Goal: Information Seeking & Learning: Learn about a topic

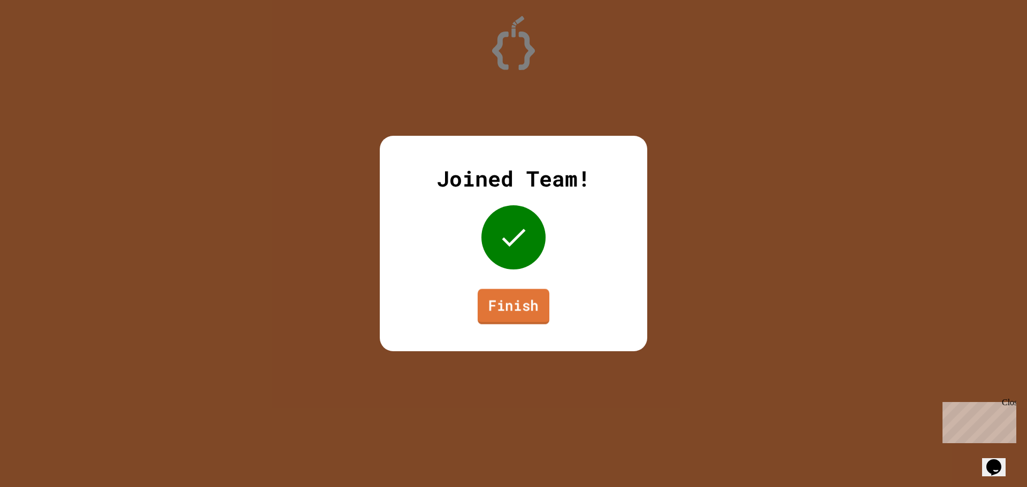
click at [523, 311] on link "Finish" at bounding box center [514, 306] width 72 height 35
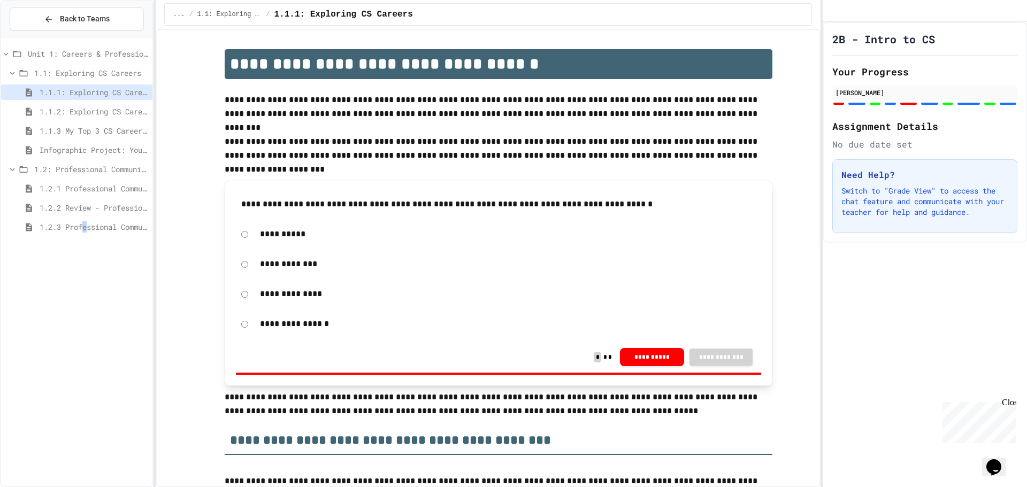
drag, startPoint x: 88, startPoint y: 228, endPoint x: 95, endPoint y: 217, distance: 13.5
click at [92, 223] on span "1.2.3 Professional Communication Challenge" at bounding box center [94, 227] width 109 height 11
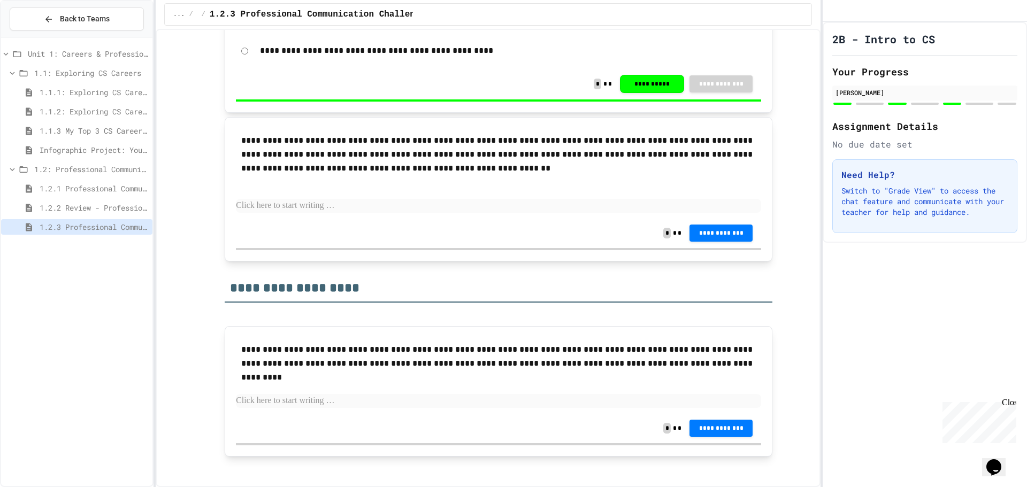
scroll to position [1147, 0]
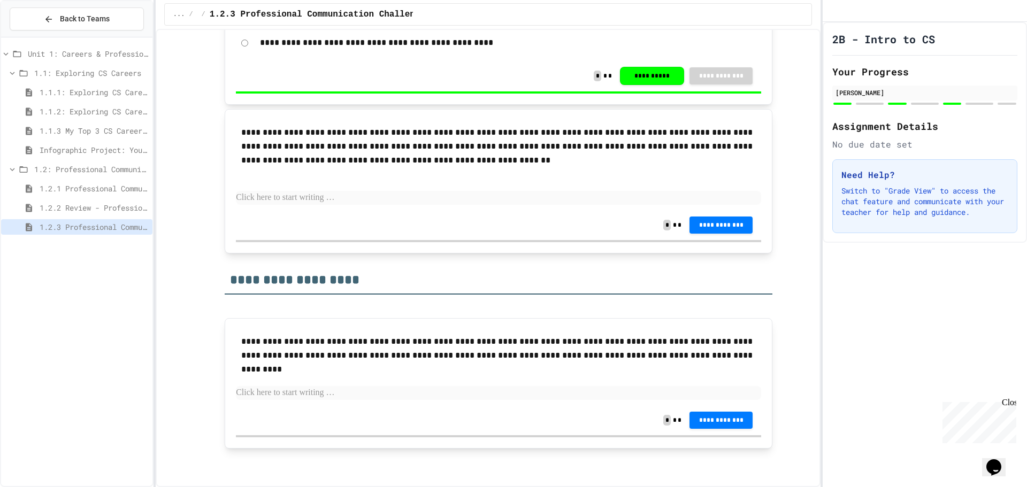
click at [118, 211] on span "1.2.2 Review - Professional Communication" at bounding box center [94, 207] width 109 height 11
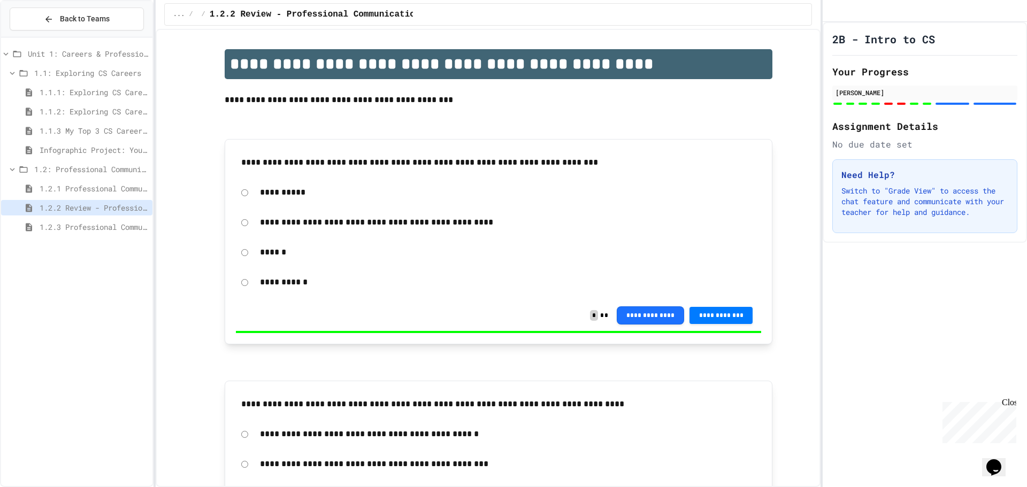
scroll to position [268, 0]
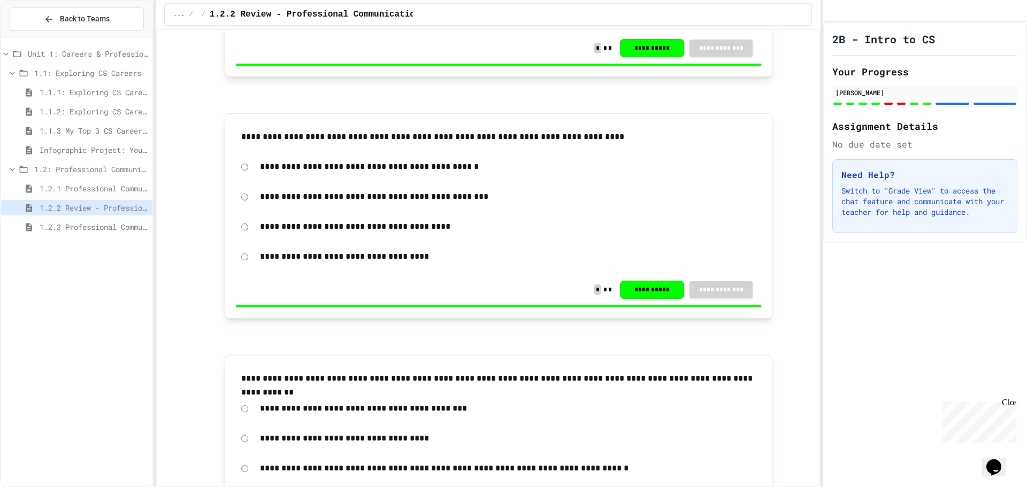
click at [90, 186] on span "1.2.1 Professional Communication" at bounding box center [94, 188] width 109 height 11
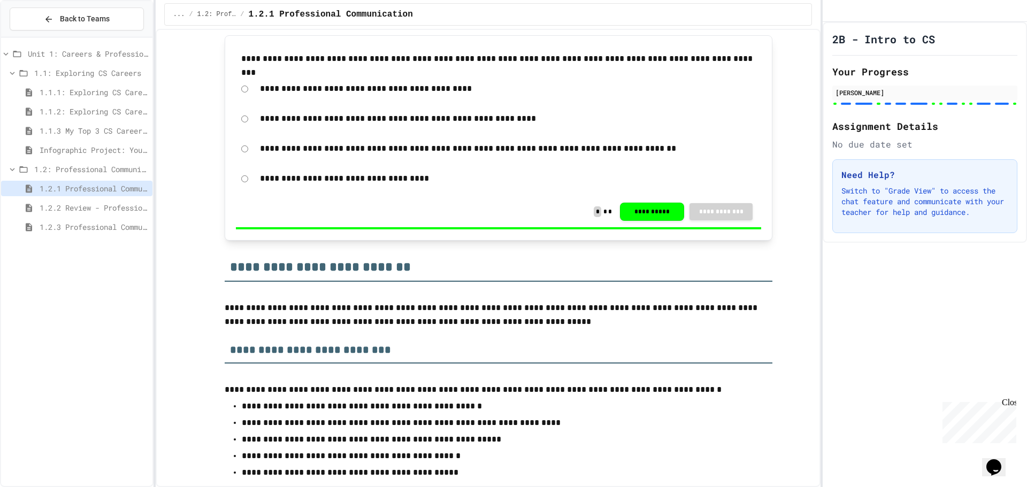
scroll to position [3585, 0]
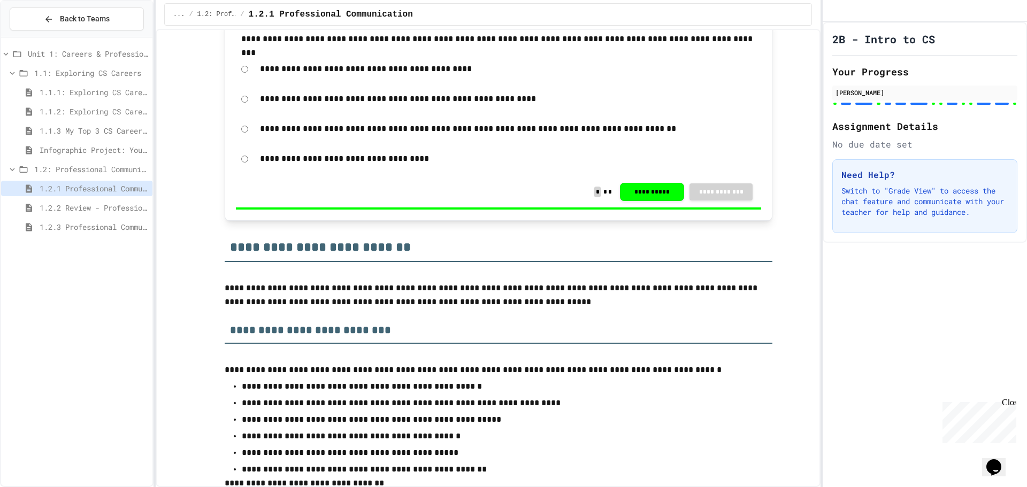
drag, startPoint x: 130, startPoint y: 208, endPoint x: 144, endPoint y: 197, distance: 18.0
click at [131, 205] on span "1.2.2 Review - Professional Communication" at bounding box center [94, 207] width 109 height 11
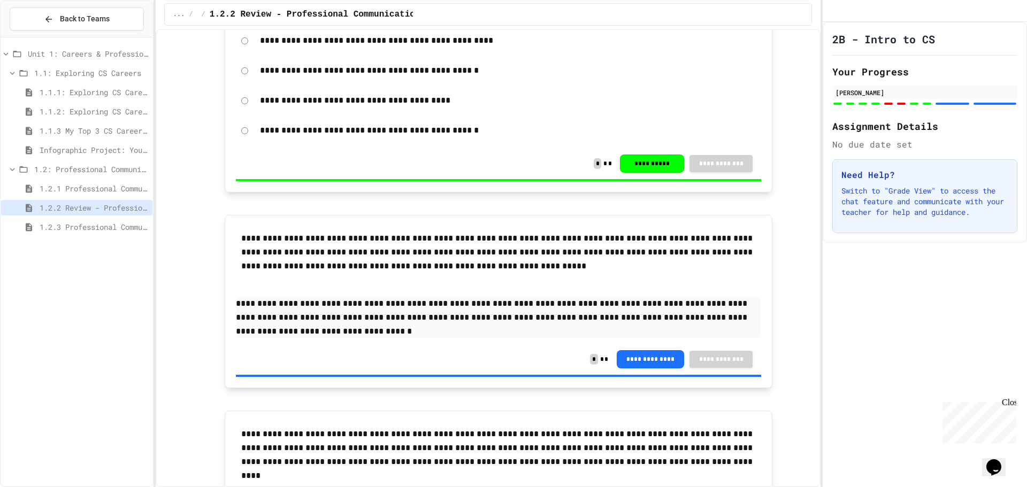
scroll to position [2133, 0]
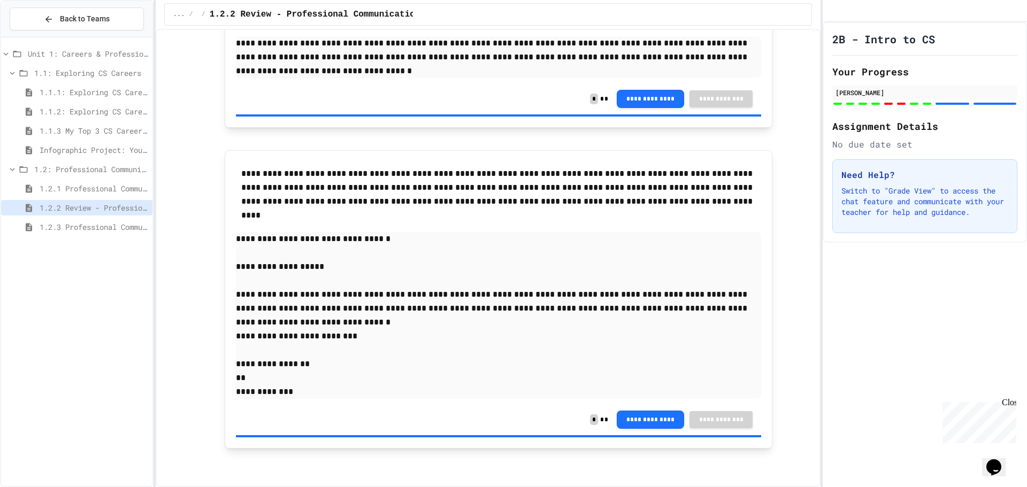
click at [80, 227] on span "1.2.3 Professional Communication Challenge" at bounding box center [94, 227] width 109 height 11
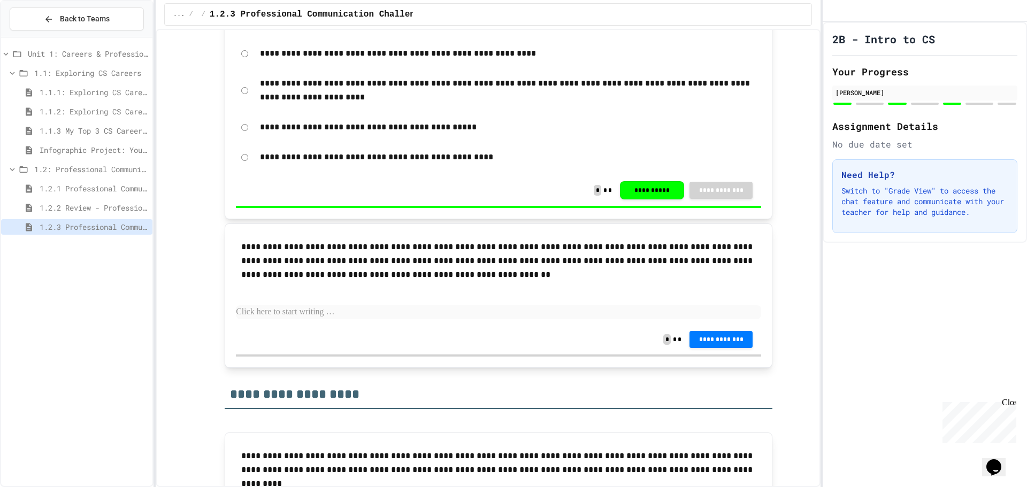
scroll to position [1093, 0]
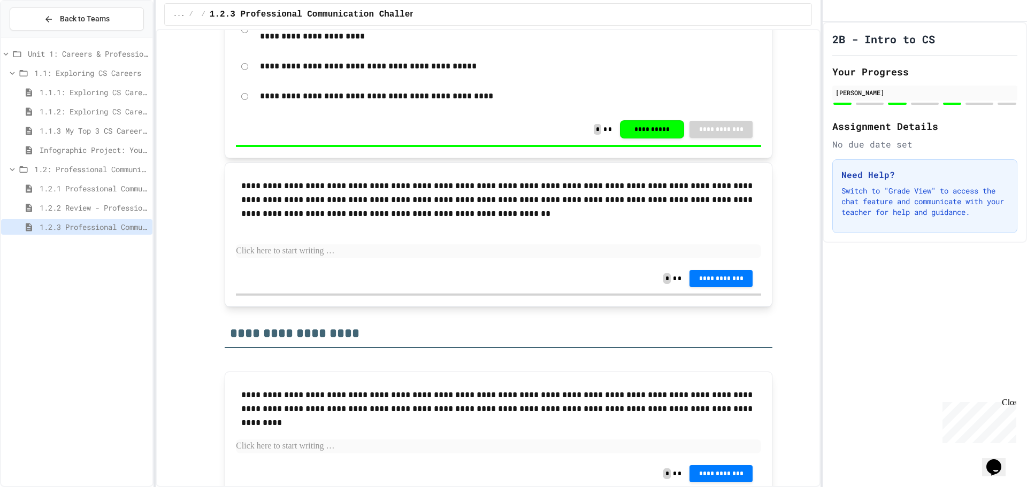
drag, startPoint x: 640, startPoint y: 266, endPoint x: 470, endPoint y: 415, distance: 226.4
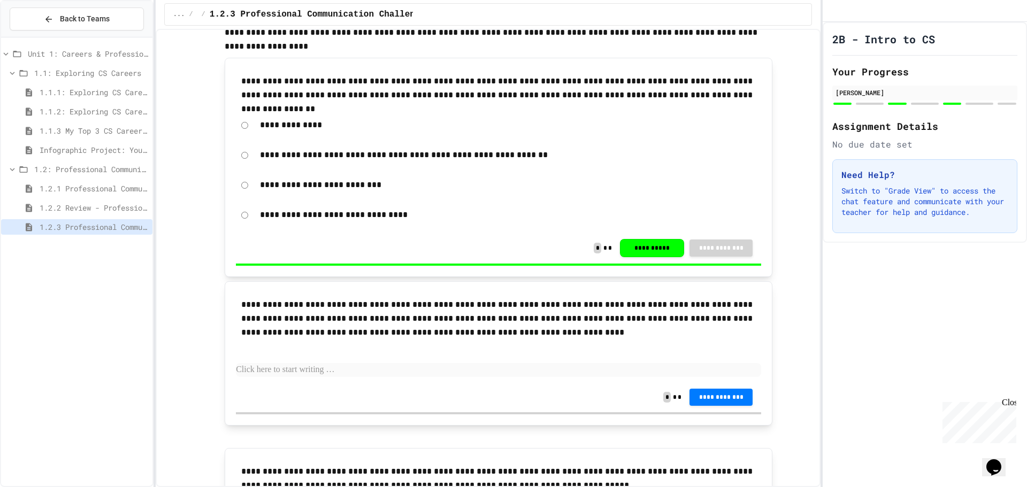
scroll to position [184, 0]
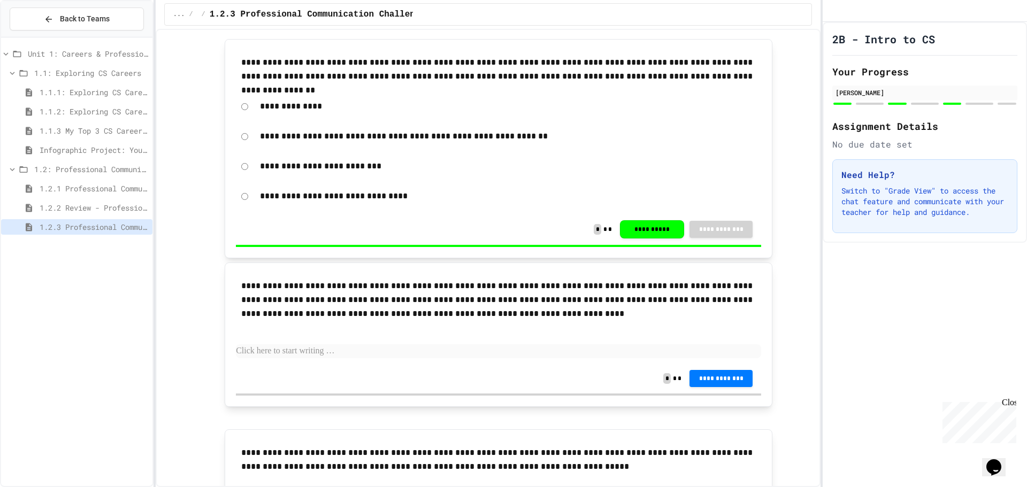
click at [64, 149] on span "Infographic Project: Your favorite CS" at bounding box center [94, 149] width 109 height 11
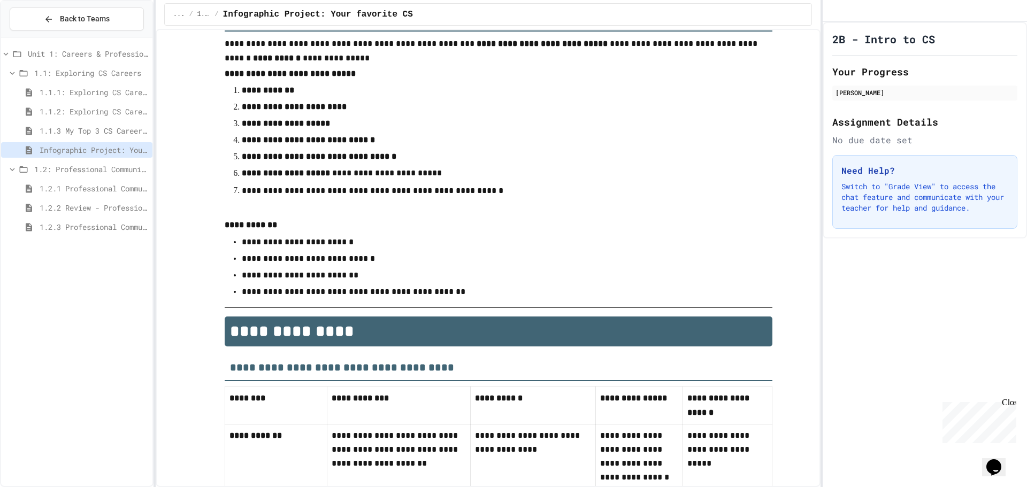
scroll to position [50, 0]
